Goal: Communication & Community: Answer question/provide support

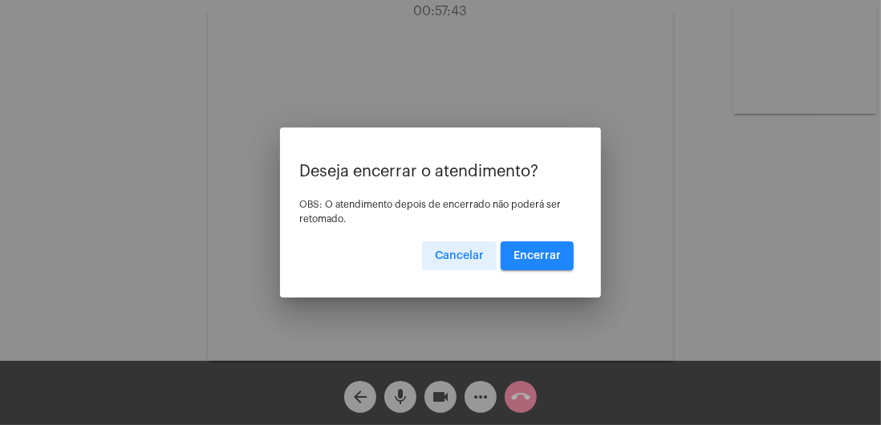
click at [551, 254] on span "Encerrar" at bounding box center [537, 255] width 47 height 11
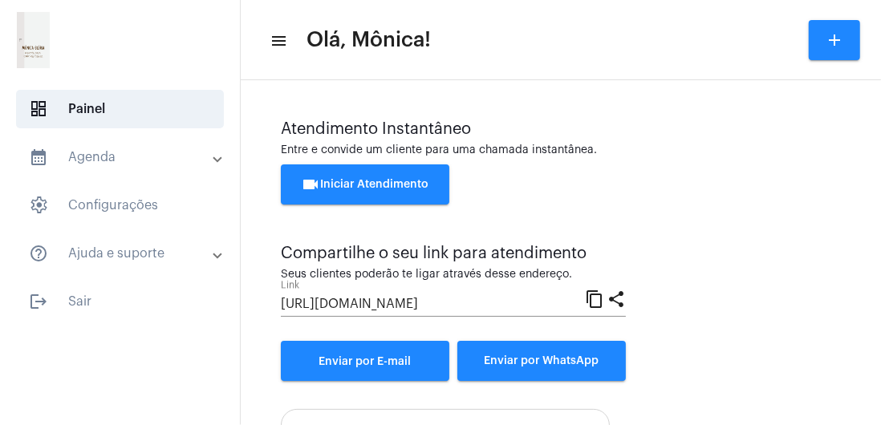
click at [616, 10] on mat-toolbar "menu Olá, [PERSON_NAME]! add" at bounding box center [561, 40] width 640 height 80
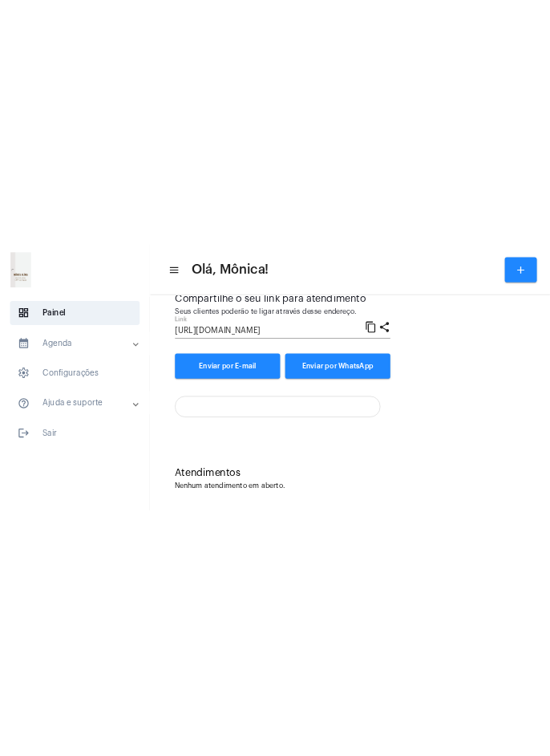
scroll to position [173, 0]
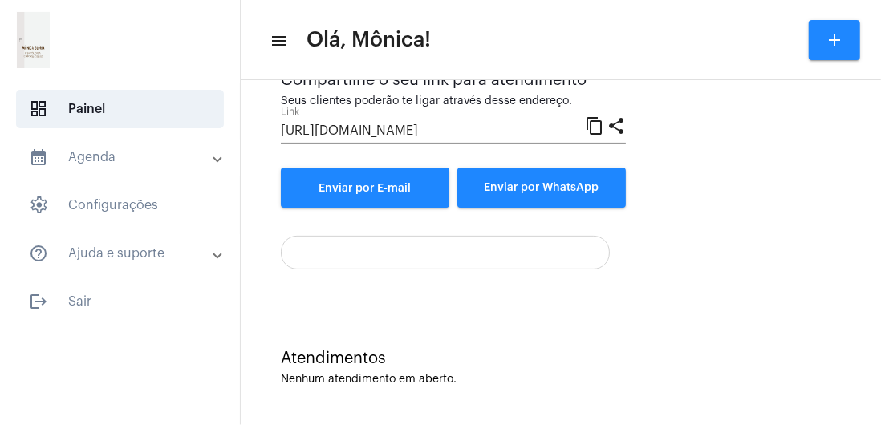
click at [667, 327] on div "Atendimentos Nenhum atendimento em aberto." at bounding box center [561, 360] width 624 height 116
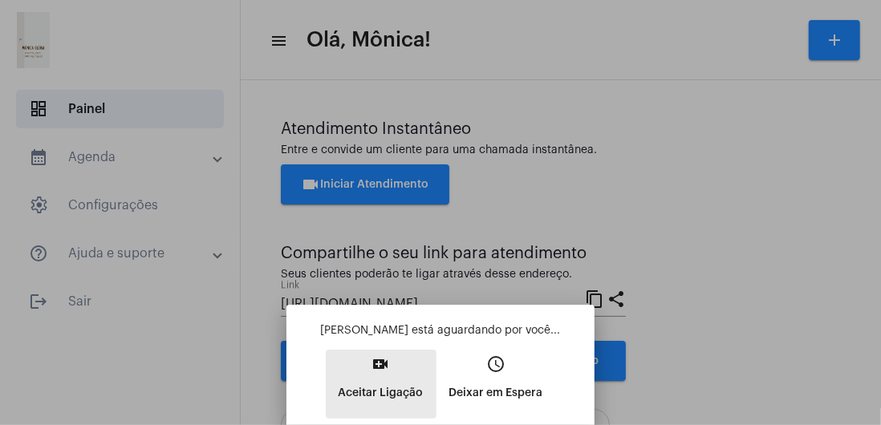
click at [389, 377] on button "video_call Aceitar Ligação" at bounding box center [381, 384] width 111 height 69
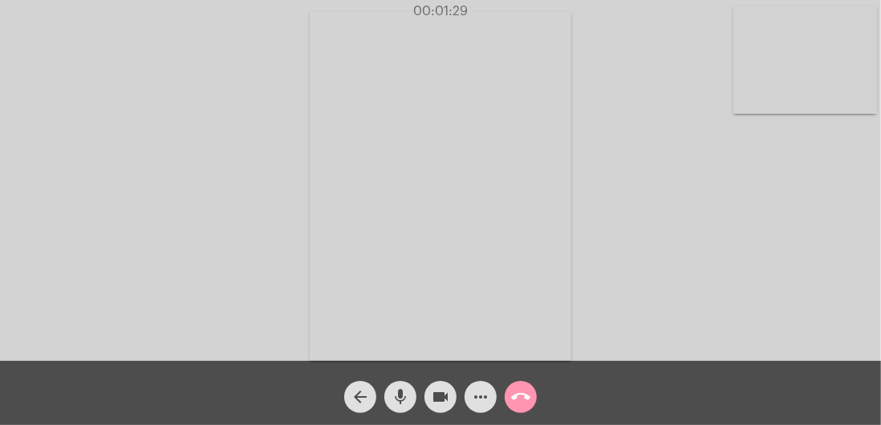
click at [821, 65] on video at bounding box center [805, 60] width 144 height 108
click at [201, 250] on video at bounding box center [163, 185] width 144 height 192
click at [444, 385] on span "videocam" at bounding box center [440, 397] width 19 height 32
click at [408, 393] on mat-icon "mic" at bounding box center [400, 397] width 19 height 19
click at [406, 399] on mat-icon "mic_off" at bounding box center [400, 397] width 19 height 19
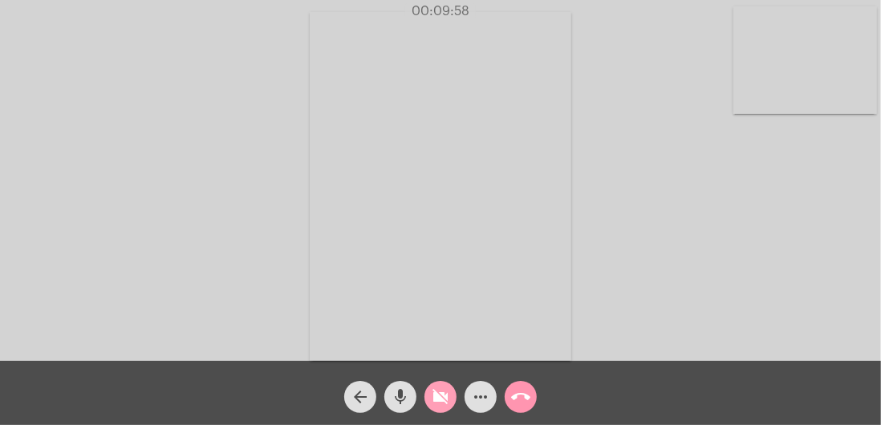
click at [434, 395] on mat-icon "videocam_off" at bounding box center [440, 397] width 19 height 19
click at [523, 396] on mat-icon "call_end" at bounding box center [520, 397] width 19 height 19
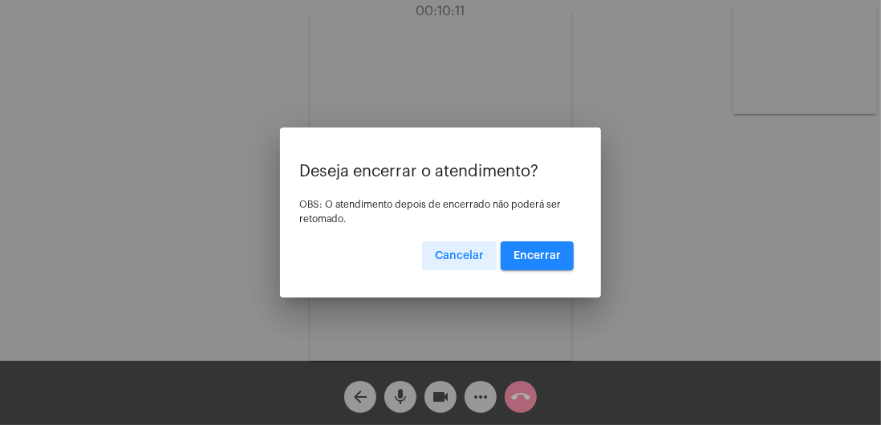
click at [530, 258] on span "Encerrar" at bounding box center [537, 255] width 47 height 11
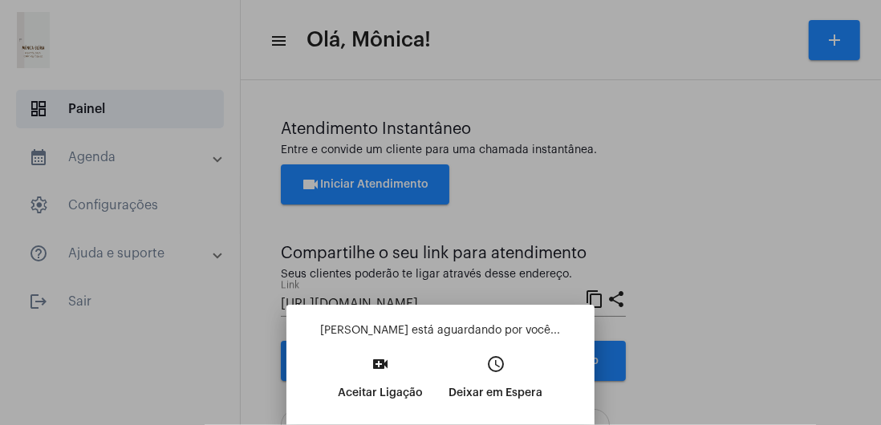
click at [380, 380] on p "Aceitar Ligação" at bounding box center [381, 393] width 85 height 29
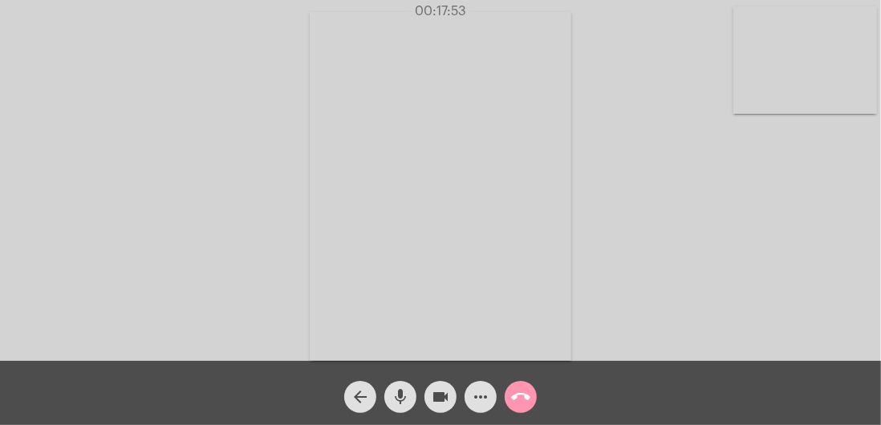
click at [844, 91] on video at bounding box center [805, 60] width 144 height 108
click at [159, 189] on video at bounding box center [163, 185] width 144 height 192
click at [447, 386] on span "videocam" at bounding box center [440, 397] width 19 height 32
click at [403, 408] on span "mic" at bounding box center [400, 397] width 19 height 32
click at [393, 404] on mat-icon "mic_off" at bounding box center [400, 397] width 19 height 19
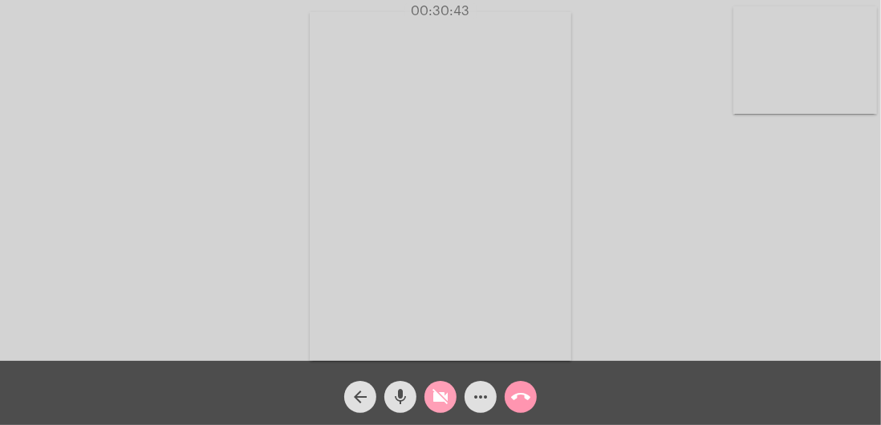
click at [441, 409] on span "videocam_off" at bounding box center [440, 397] width 19 height 32
click at [401, 404] on mat-icon "mic" at bounding box center [400, 397] width 19 height 19
click at [408, 396] on mat-icon "mic_off" at bounding box center [400, 397] width 19 height 19
click at [399, 404] on mat-icon "mic" at bounding box center [400, 397] width 19 height 19
click at [408, 396] on mat-icon "mic_off" at bounding box center [400, 397] width 19 height 19
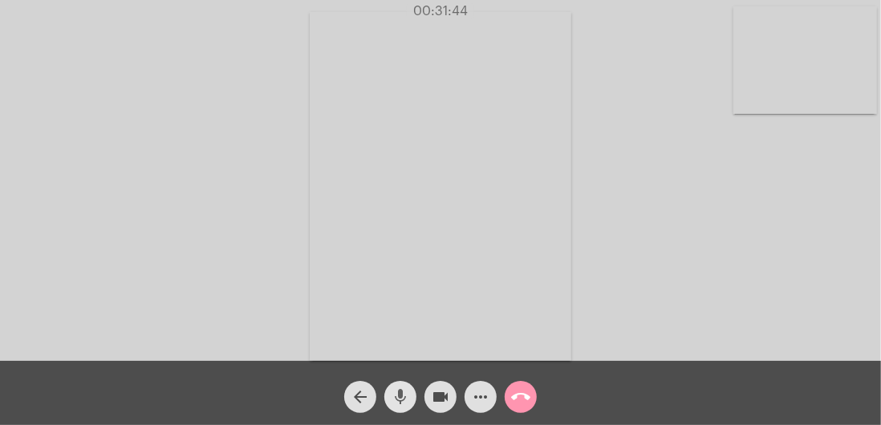
click at [406, 395] on mat-icon "mic" at bounding box center [400, 397] width 19 height 19
click at [396, 411] on span "mic_off" at bounding box center [400, 397] width 19 height 32
click at [401, 409] on span "mic" at bounding box center [400, 397] width 19 height 32
click at [390, 412] on div "mic_off" at bounding box center [400, 393] width 40 height 40
click at [392, 412] on span "mic" at bounding box center [400, 397] width 19 height 32
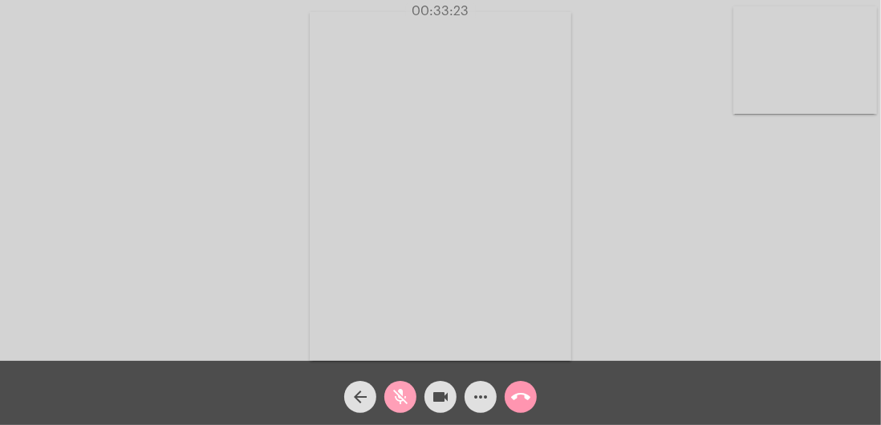
click at [395, 409] on span "mic_off" at bounding box center [400, 397] width 19 height 32
click at [403, 396] on mat-icon "mic" at bounding box center [400, 397] width 19 height 19
click at [401, 408] on span "mic_off" at bounding box center [400, 397] width 19 height 32
click at [525, 393] on mat-icon "call_end" at bounding box center [520, 397] width 19 height 19
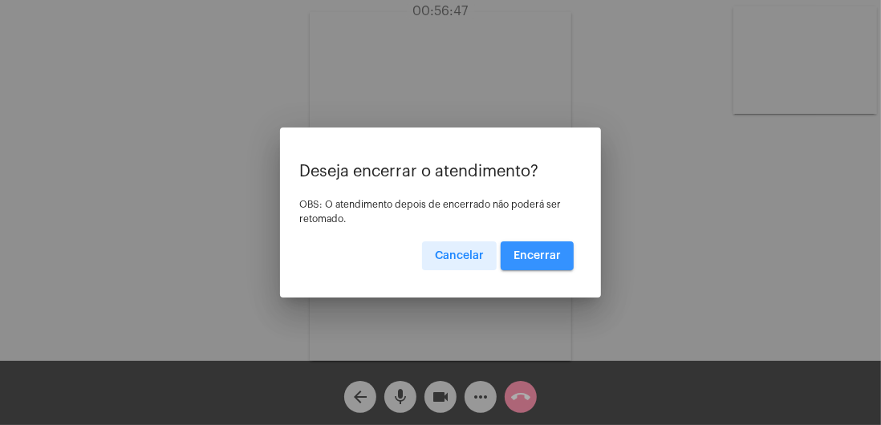
click at [549, 254] on span "Encerrar" at bounding box center [537, 255] width 47 height 11
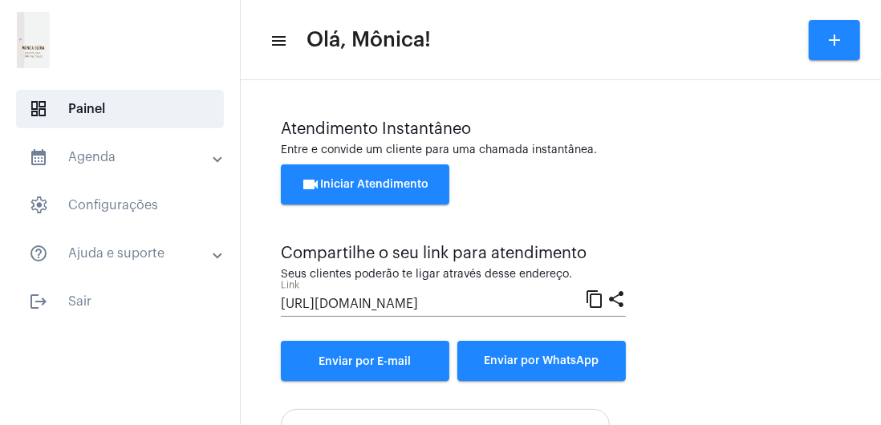
click at [81, 300] on span "logout Sair" at bounding box center [120, 301] width 208 height 39
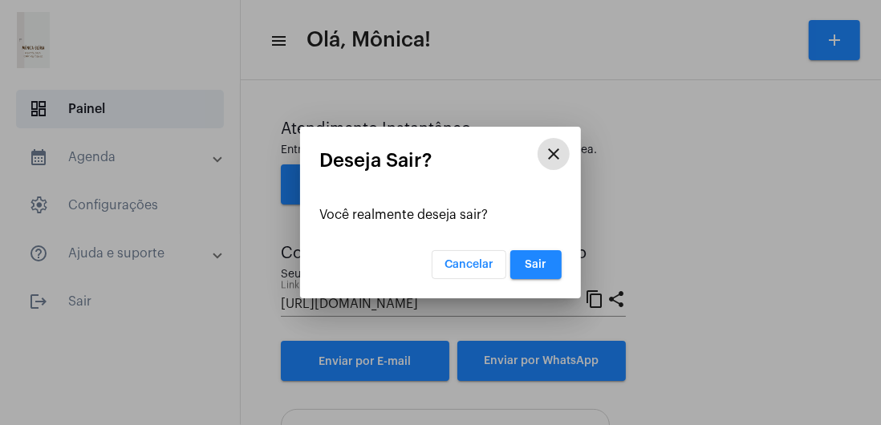
click at [541, 274] on button "Sair" at bounding box center [535, 264] width 51 height 29
